Goal: Transaction & Acquisition: Purchase product/service

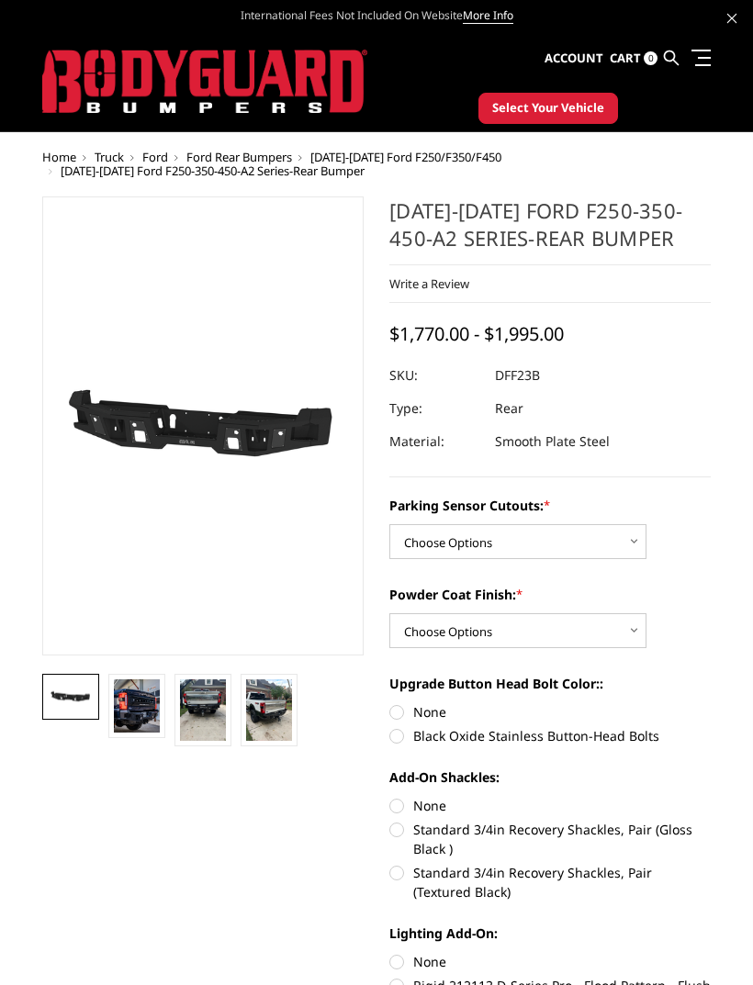
click at [164, 156] on span "Ford" at bounding box center [155, 157] width 26 height 17
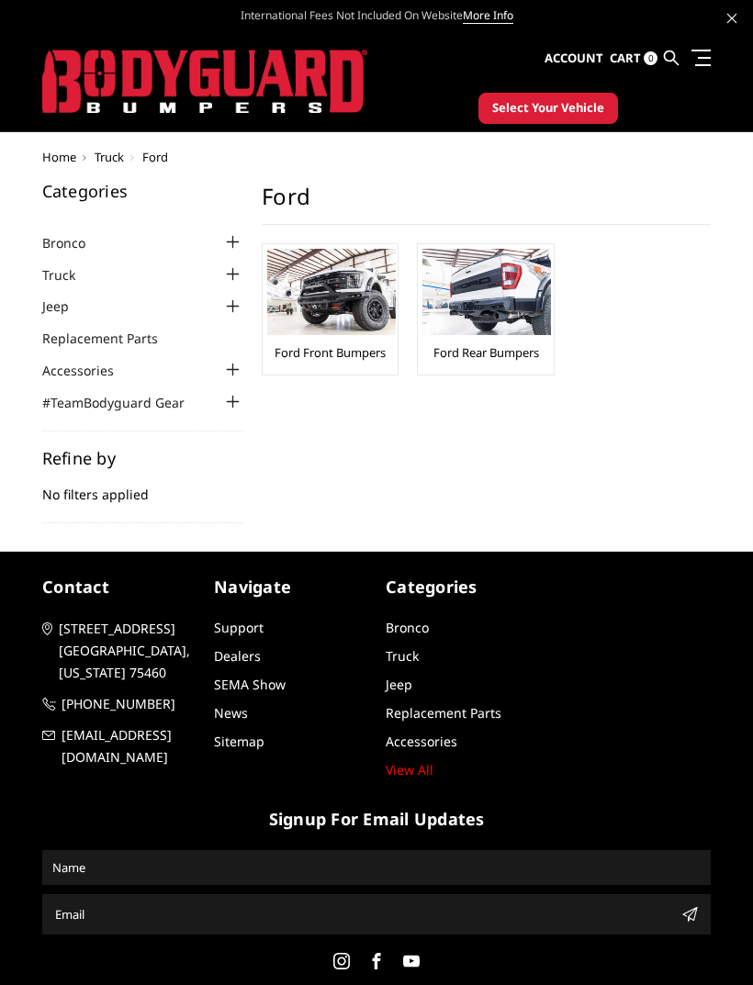
click at [370, 320] on img at bounding box center [331, 292] width 129 height 86
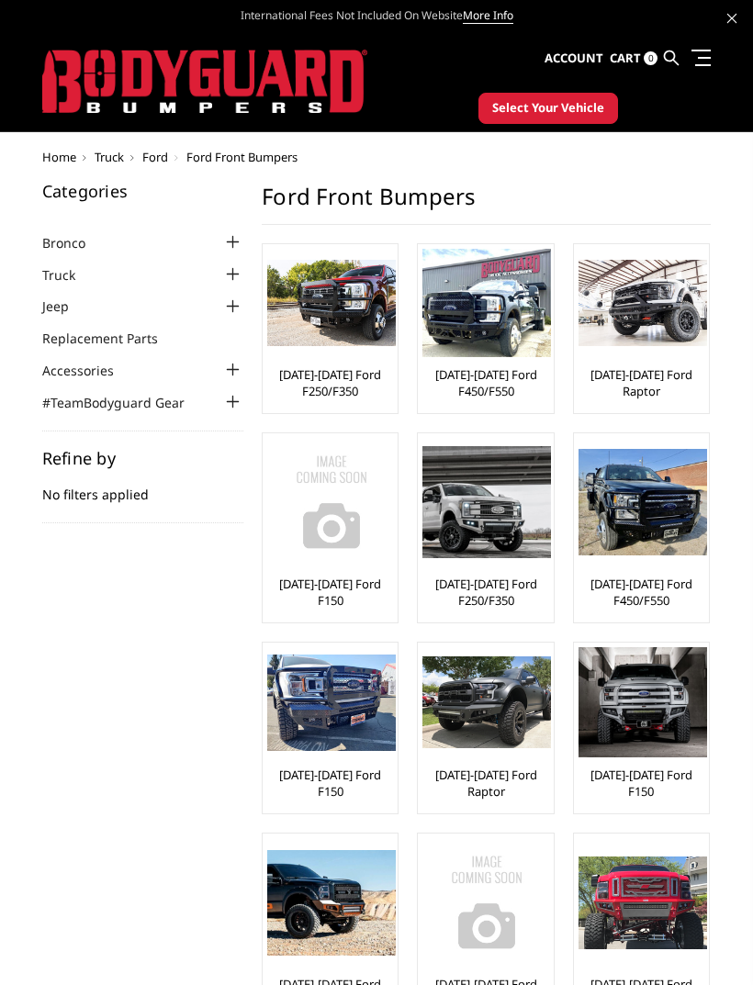
click at [502, 381] on link "[DATE]-[DATE] Ford F450/F550" at bounding box center [485, 382] width 126 height 33
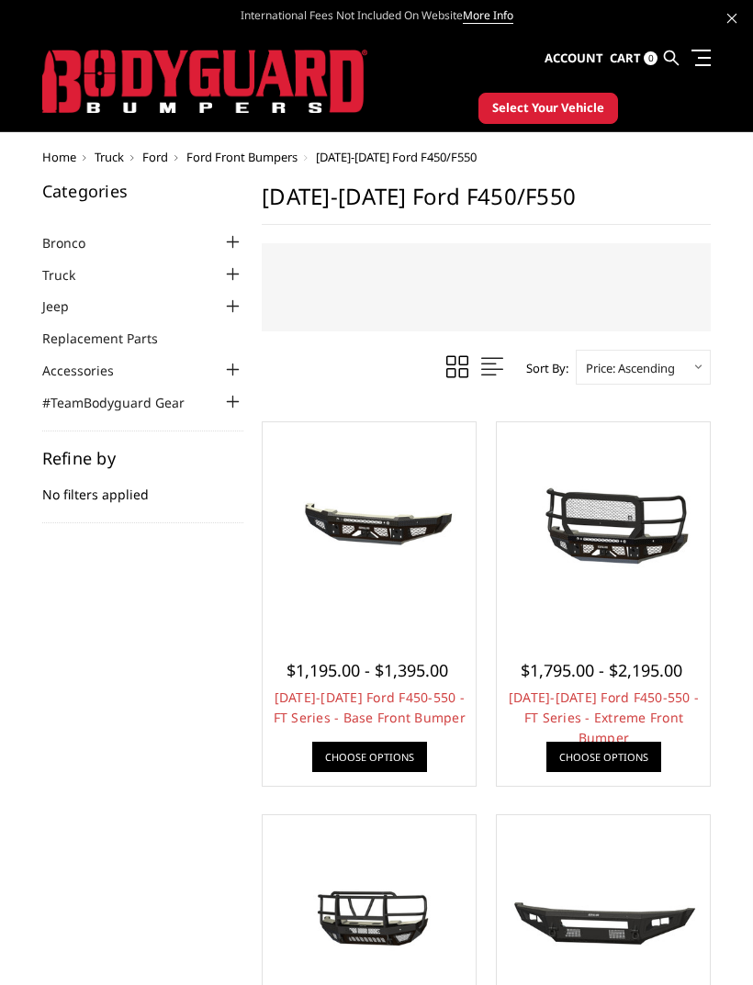
click at [665, 830] on div at bounding box center [603, 922] width 204 height 204
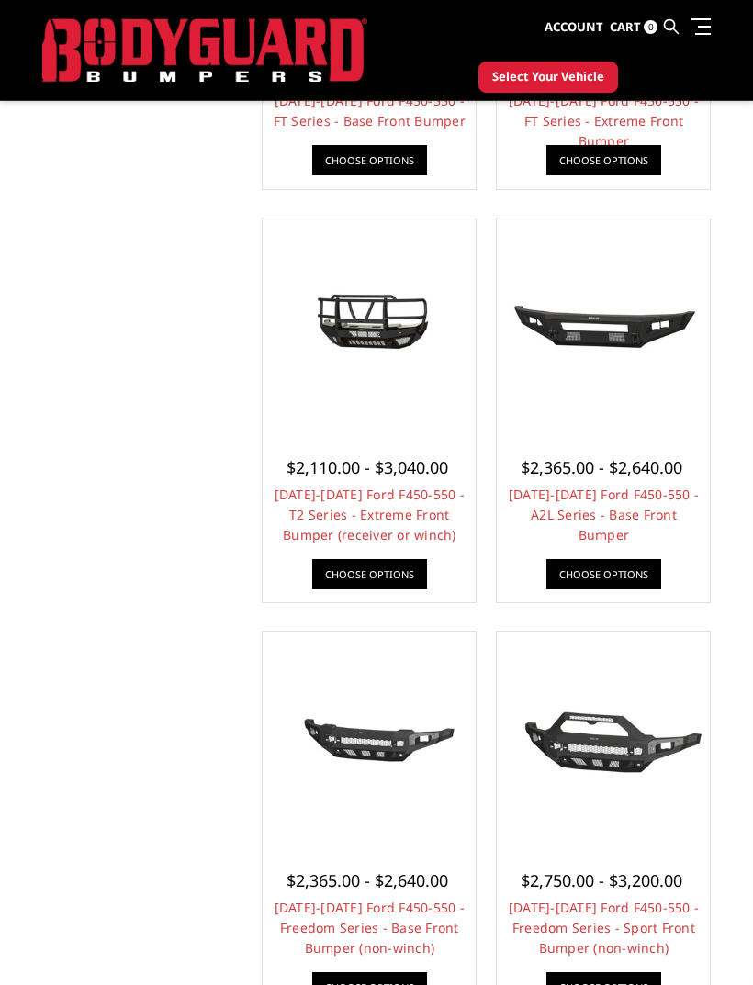
scroll to position [556, 0]
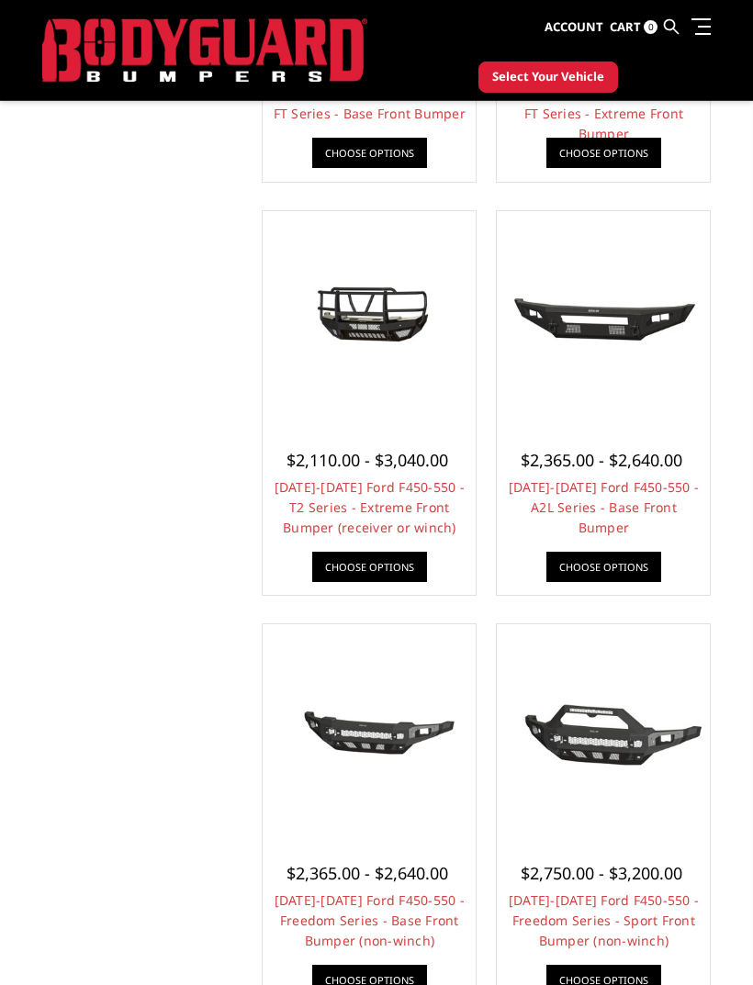
click at [388, 914] on link "2023-2025 Ford F450-550 - Freedom Series - Base Front Bumper (non-winch)" at bounding box center [370, 921] width 190 height 58
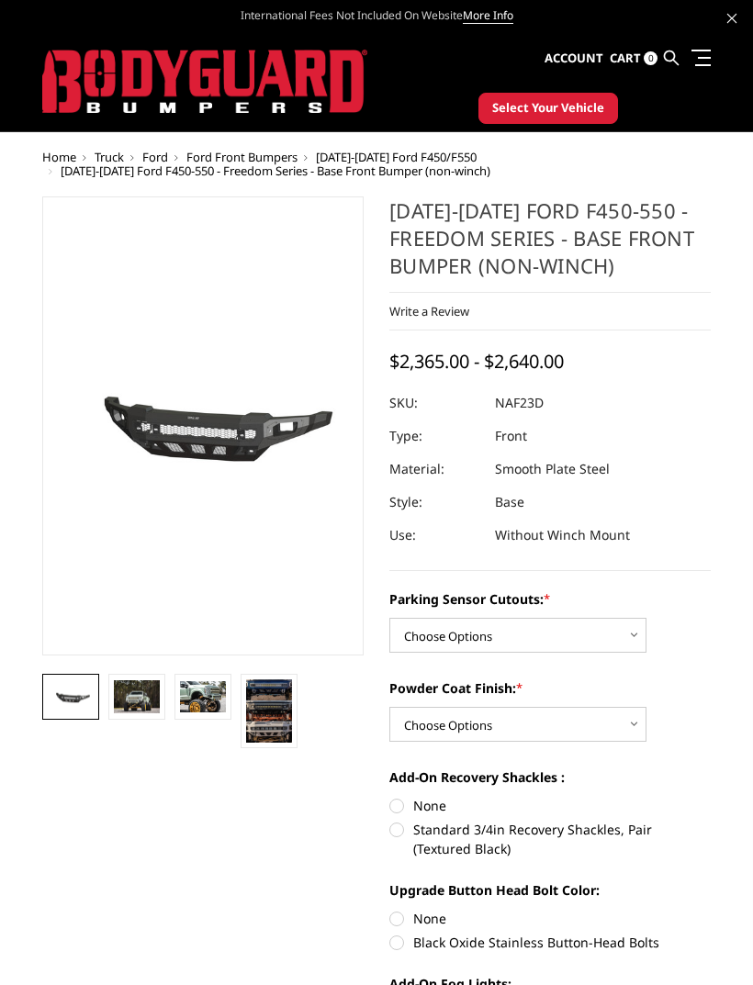
click at [225, 693] on img at bounding box center [203, 696] width 46 height 30
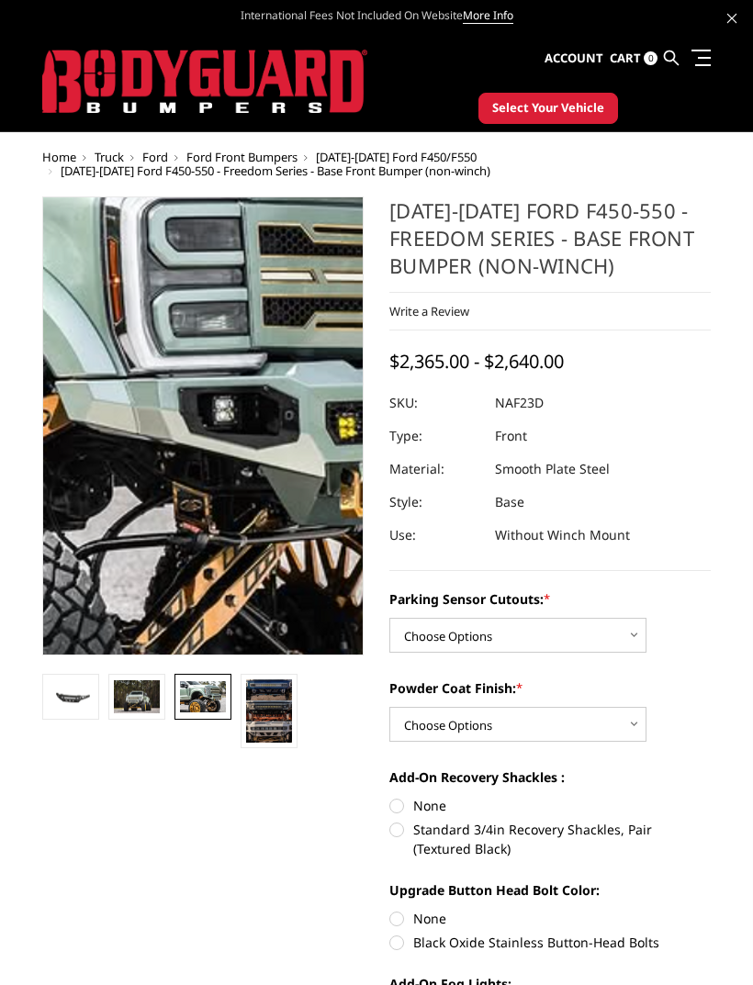
click at [256, 430] on img at bounding box center [62, 424] width 1175 height 779
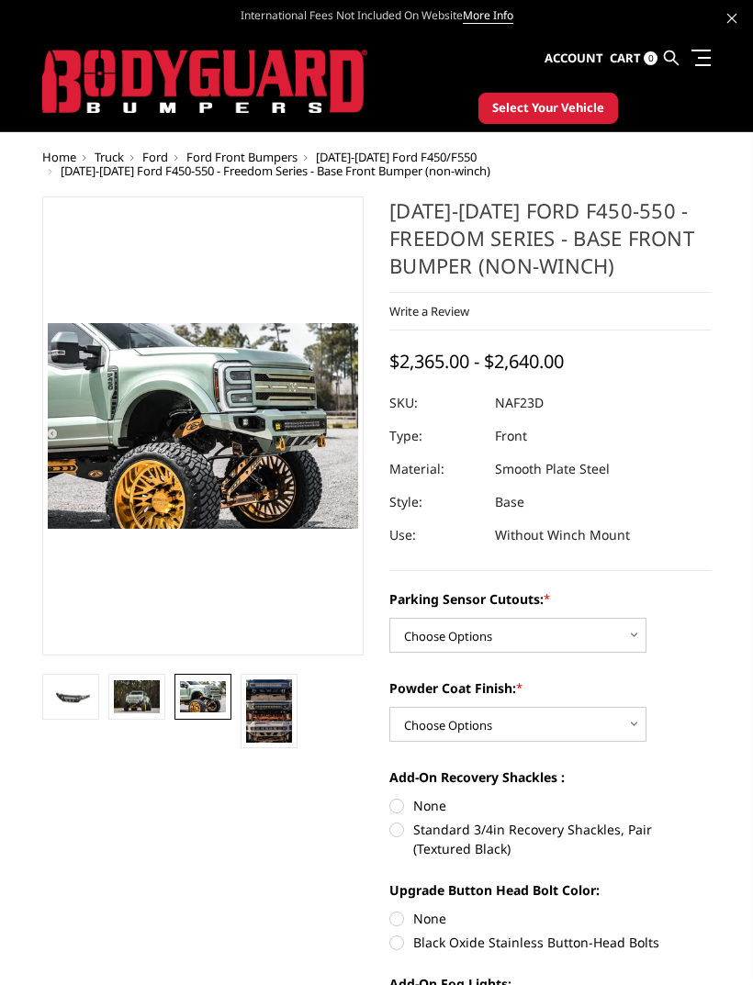
click at [79, 704] on img at bounding box center [71, 697] width 46 height 21
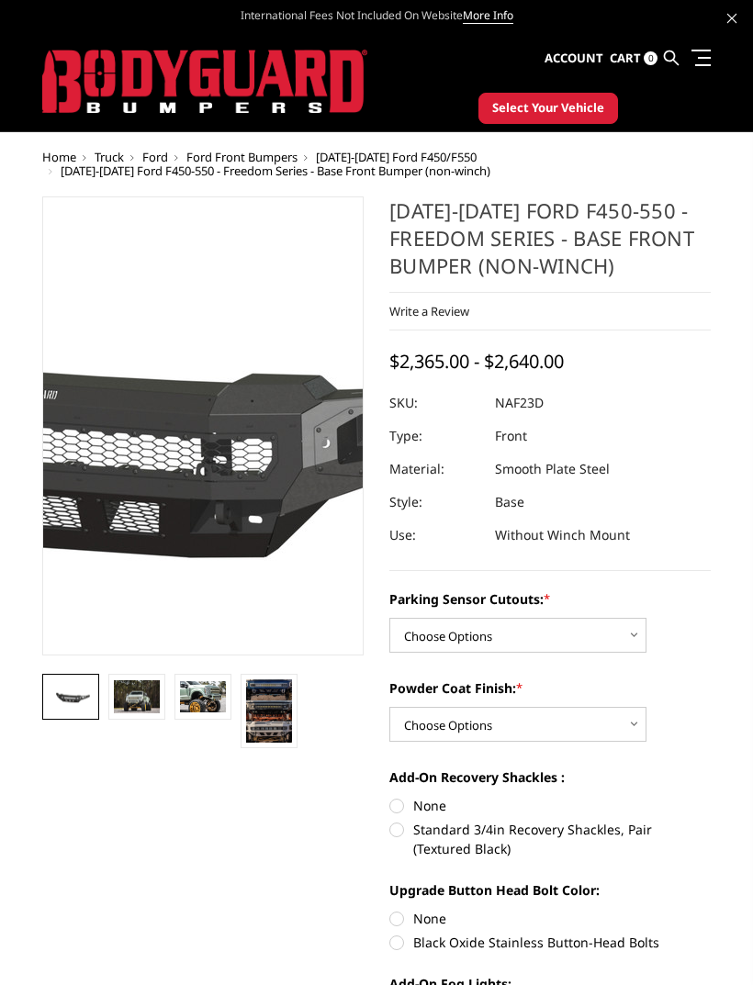
click at [253, 439] on img at bounding box center [72, 425] width 1175 height 550
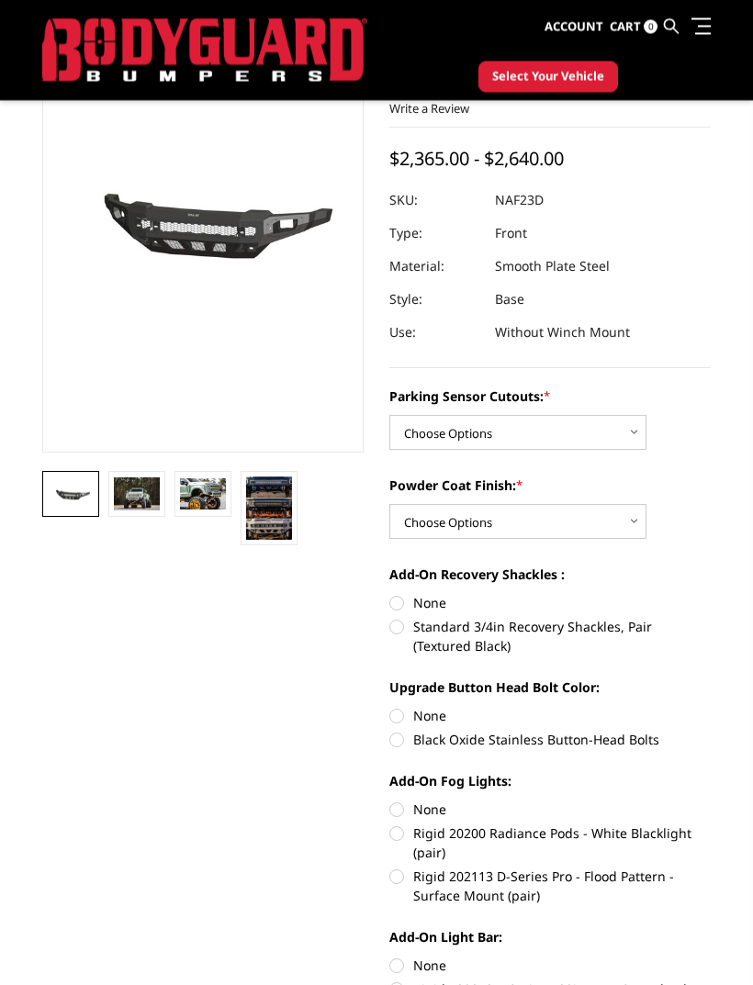
scroll to position [155, 0]
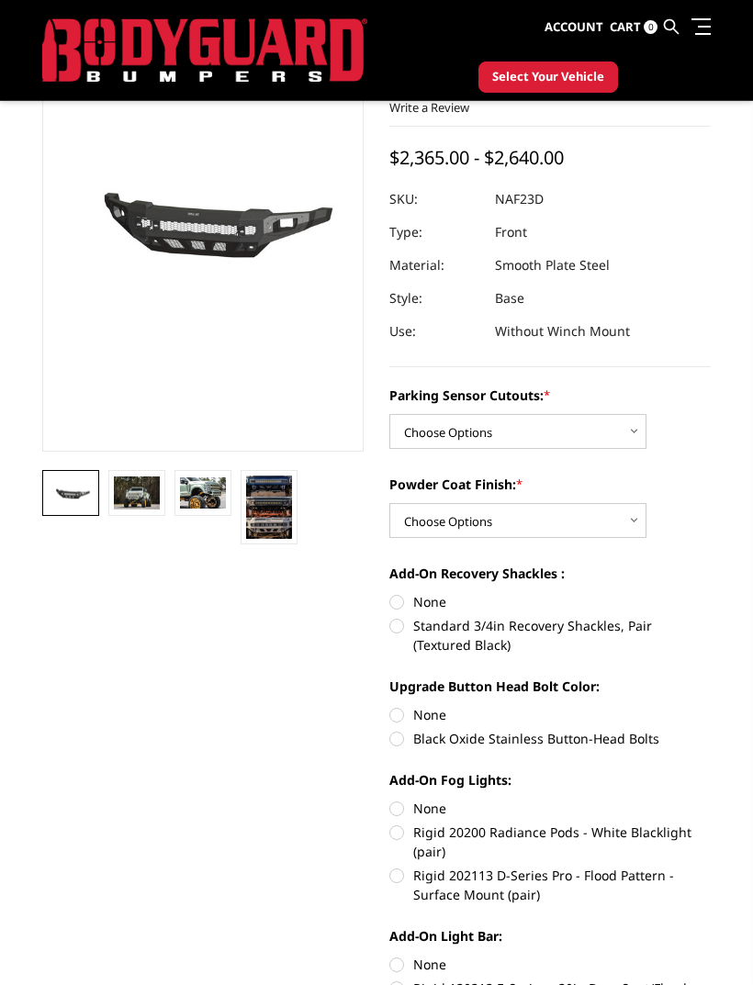
click at [215, 506] on img at bounding box center [203, 493] width 46 height 30
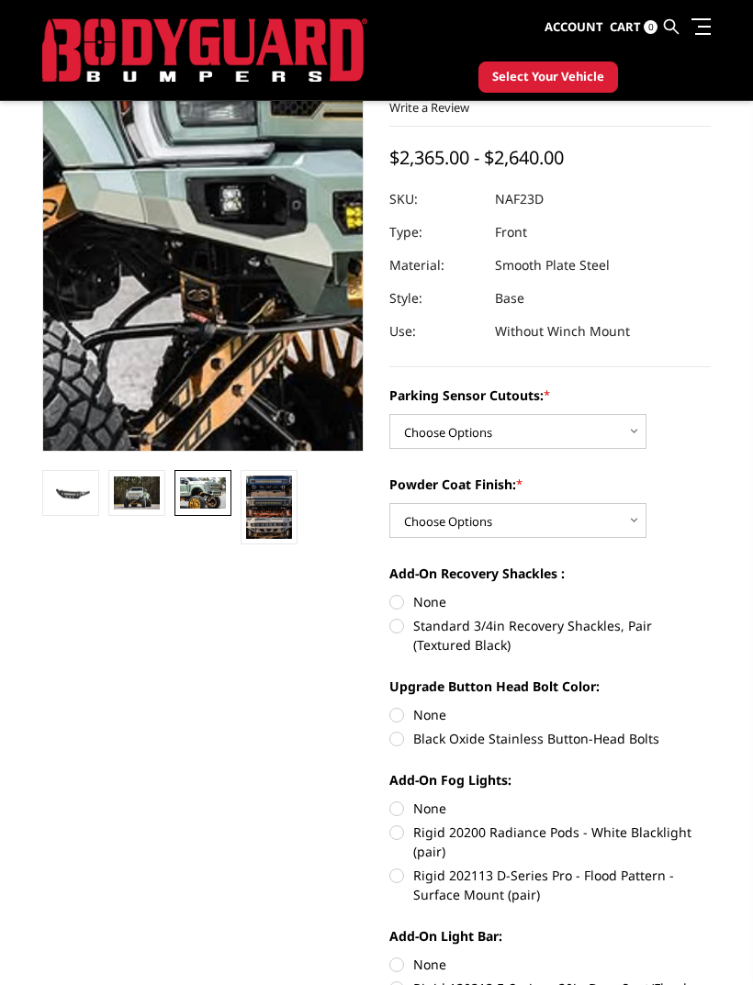
click at [253, 235] on img at bounding box center [69, 214] width 1175 height 779
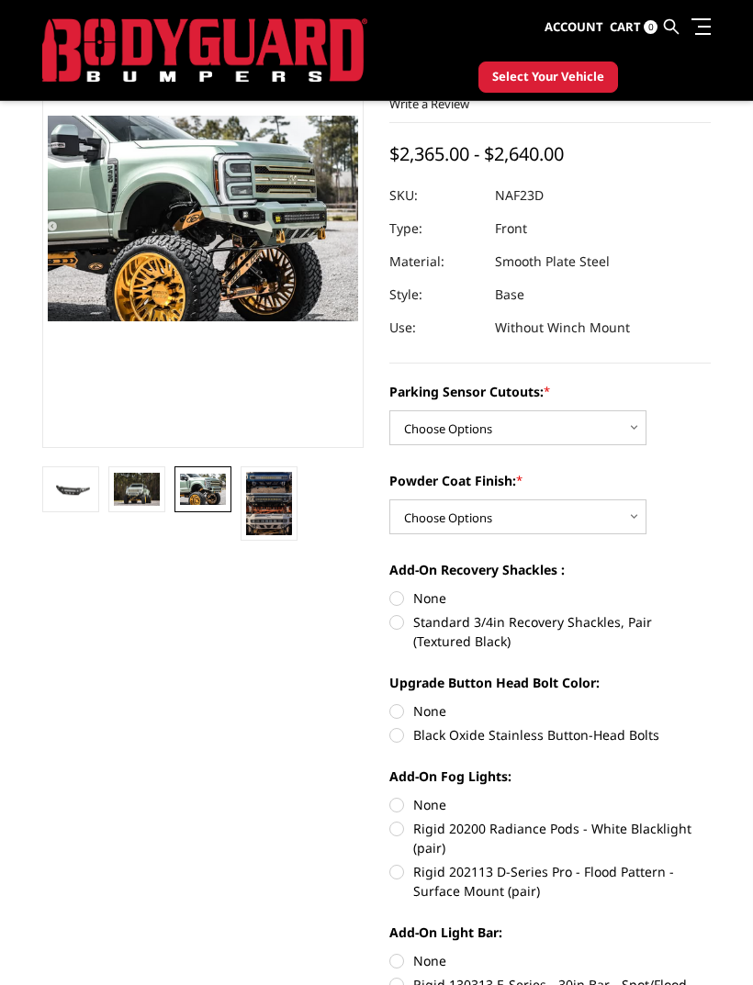
scroll to position [1, 0]
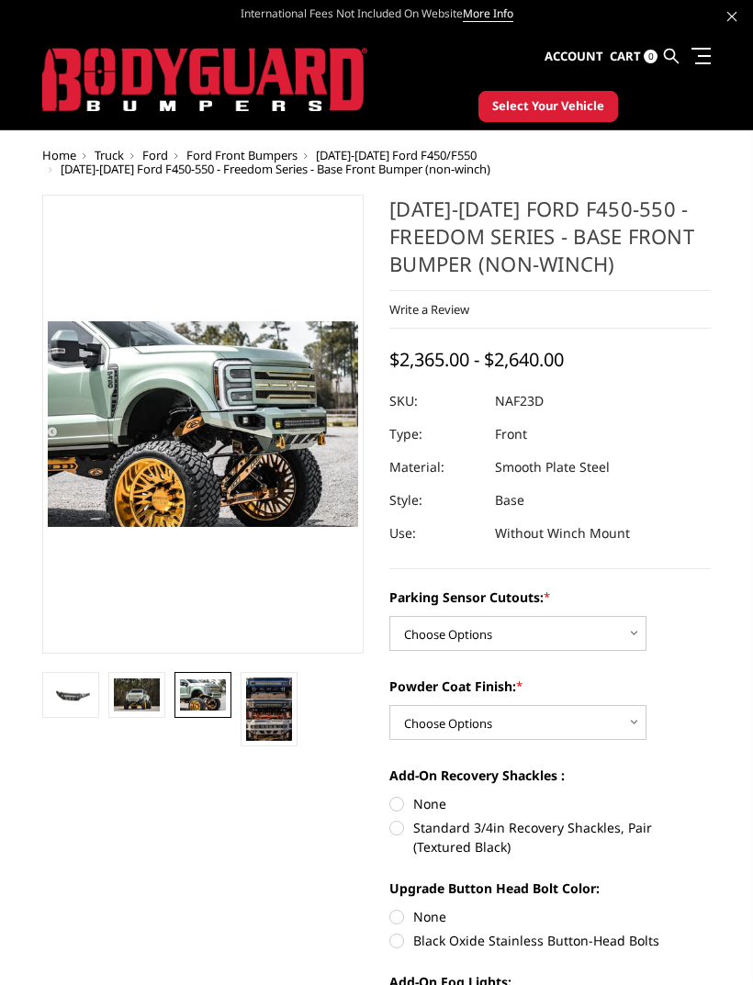
click at [151, 696] on img at bounding box center [137, 696] width 46 height 33
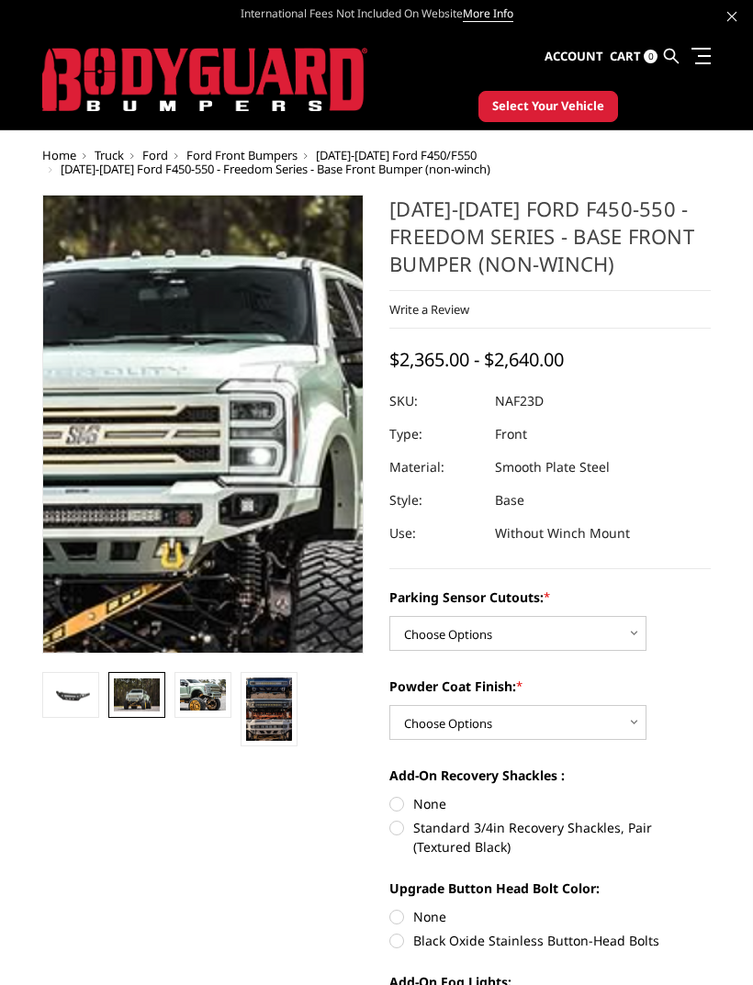
click at [216, 455] on img at bounding box center [169, 399] width 1175 height 854
